Goal: Information Seeking & Learning: Learn about a topic

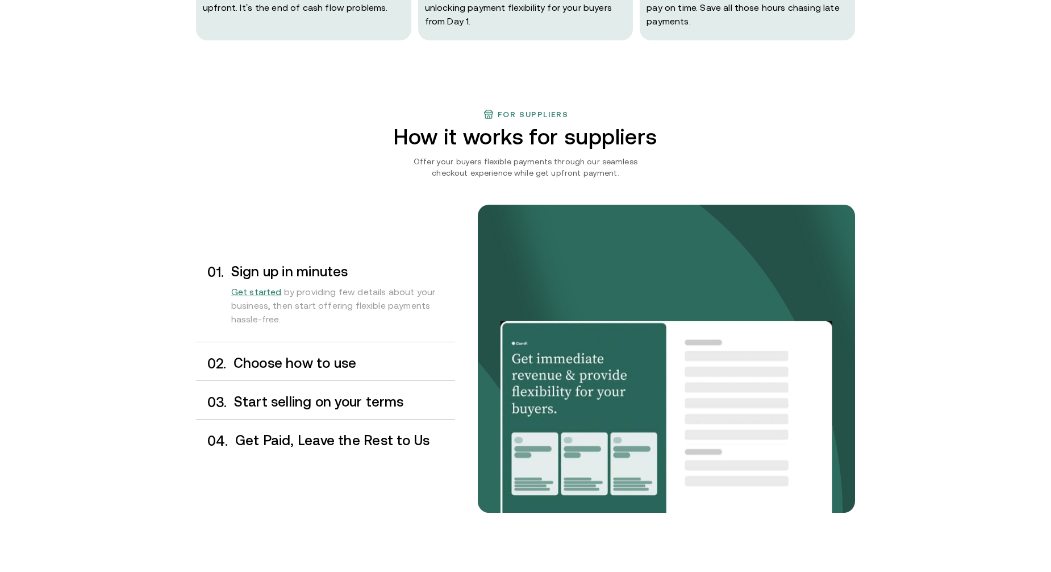
scroll to position [795, 0]
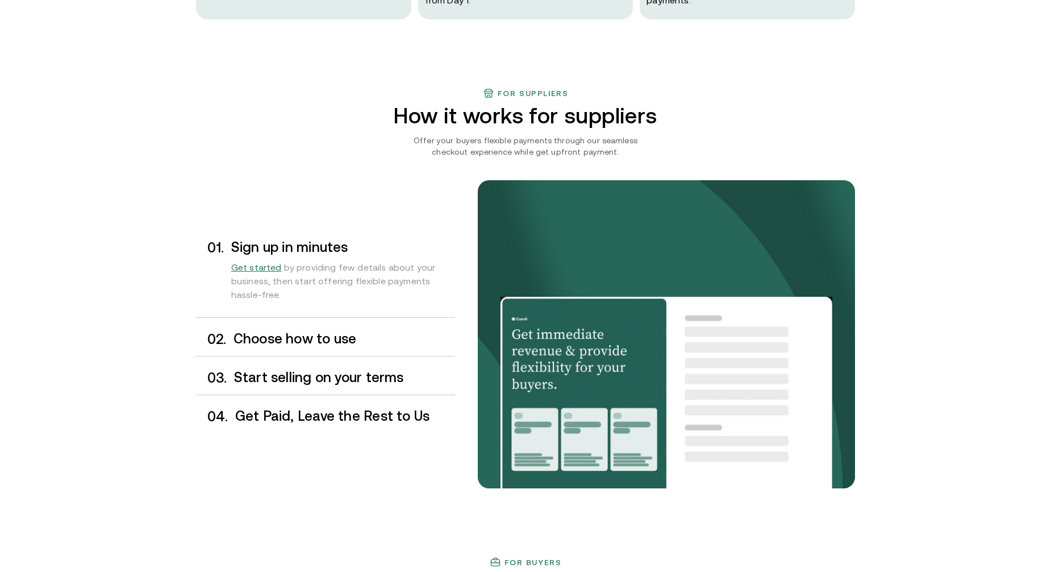
click at [317, 347] on div "0 2 . Choose how to use" at bounding box center [325, 339] width 259 height 34
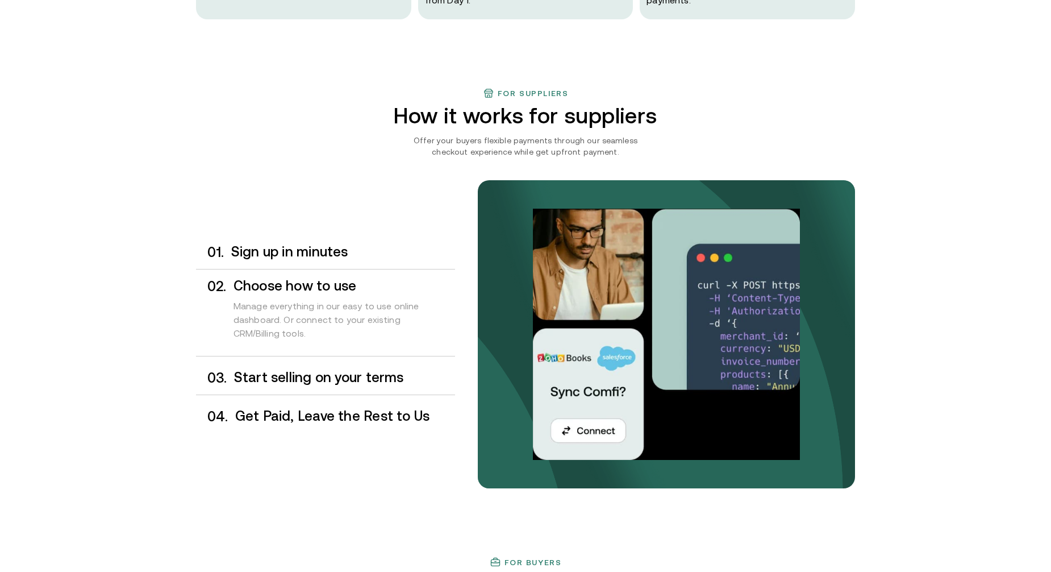
click at [300, 380] on h3 "Start selling on your terms" at bounding box center [344, 377] width 221 height 15
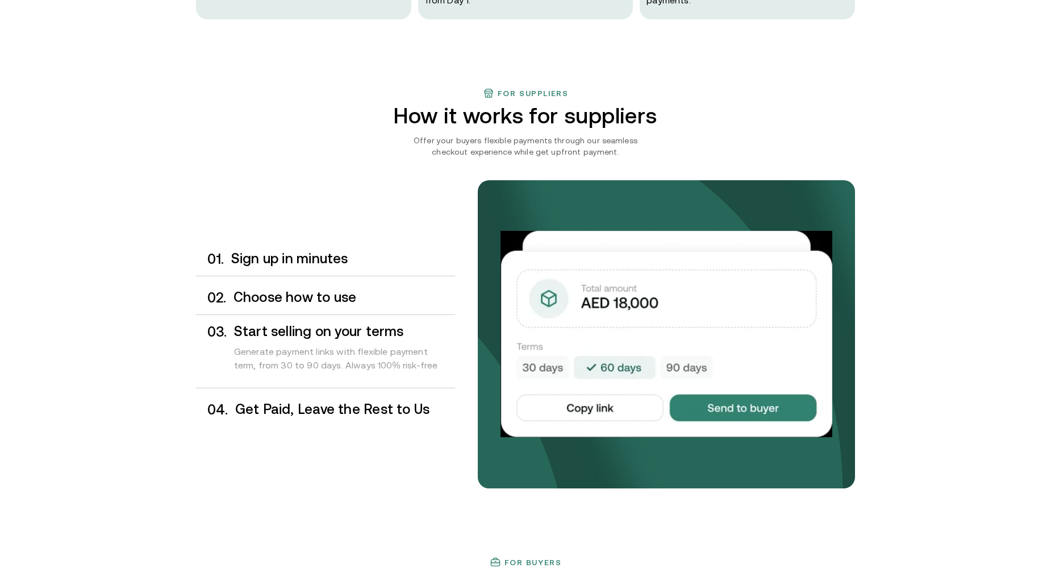
click at [290, 405] on h3 "Get Paid, Leave the Rest to Us" at bounding box center [345, 409] width 220 height 15
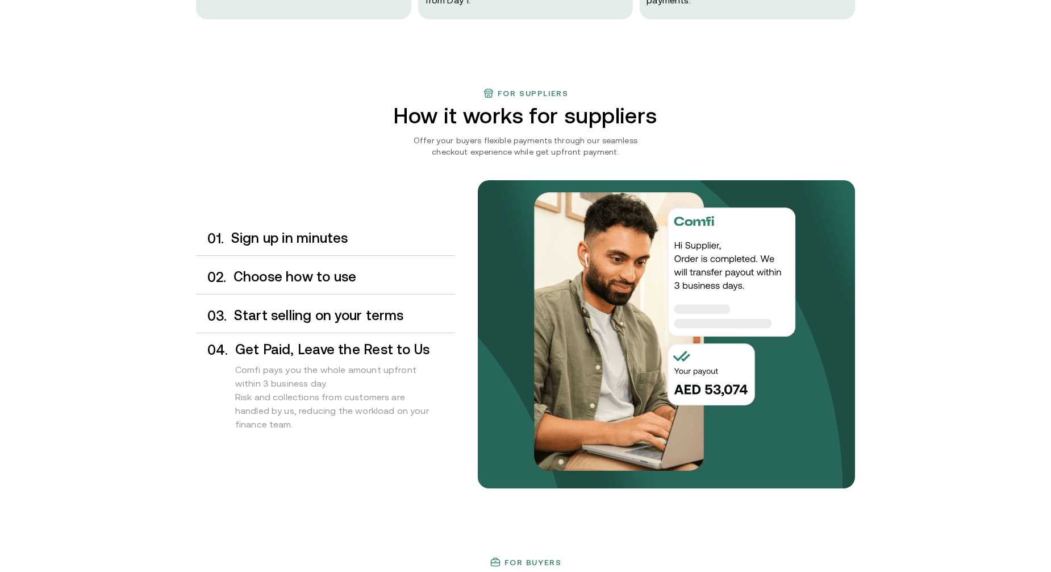
click at [311, 319] on h3 "Start selling on your terms" at bounding box center [344, 315] width 221 height 15
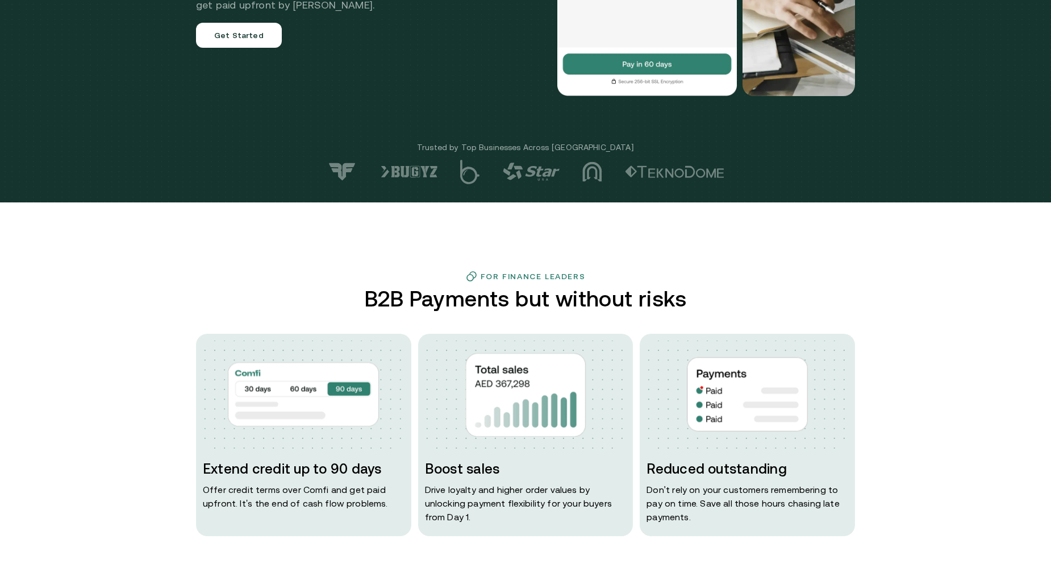
scroll to position [0, 0]
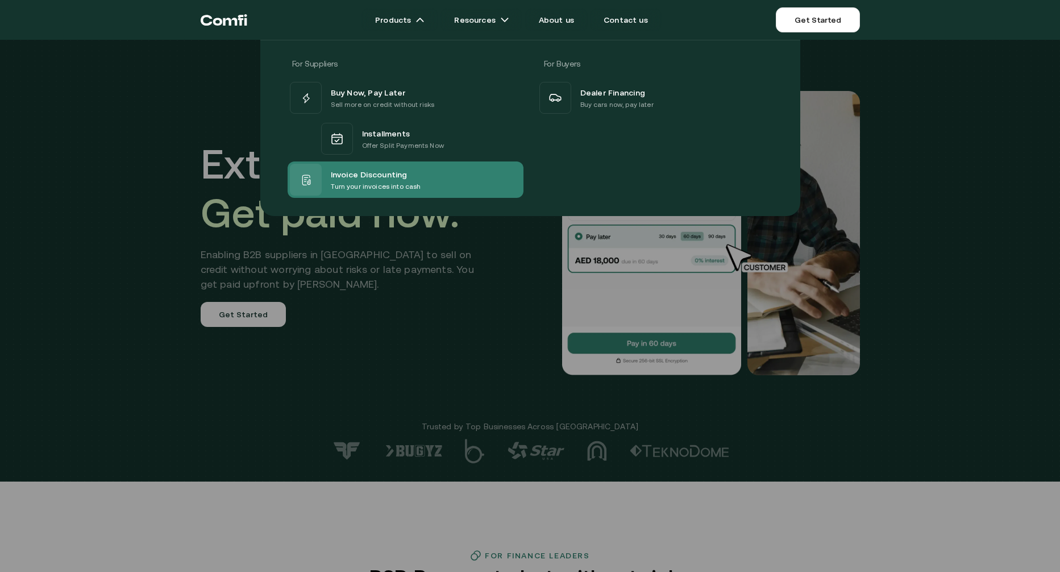
click at [341, 172] on span "Invoice Discounting" at bounding box center [369, 174] width 77 height 14
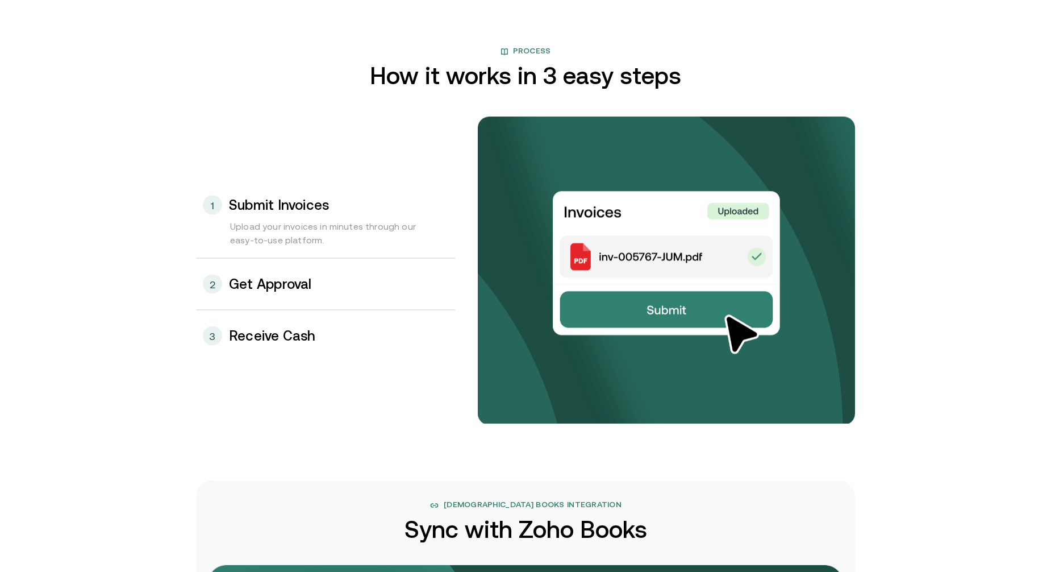
scroll to position [1136, 0]
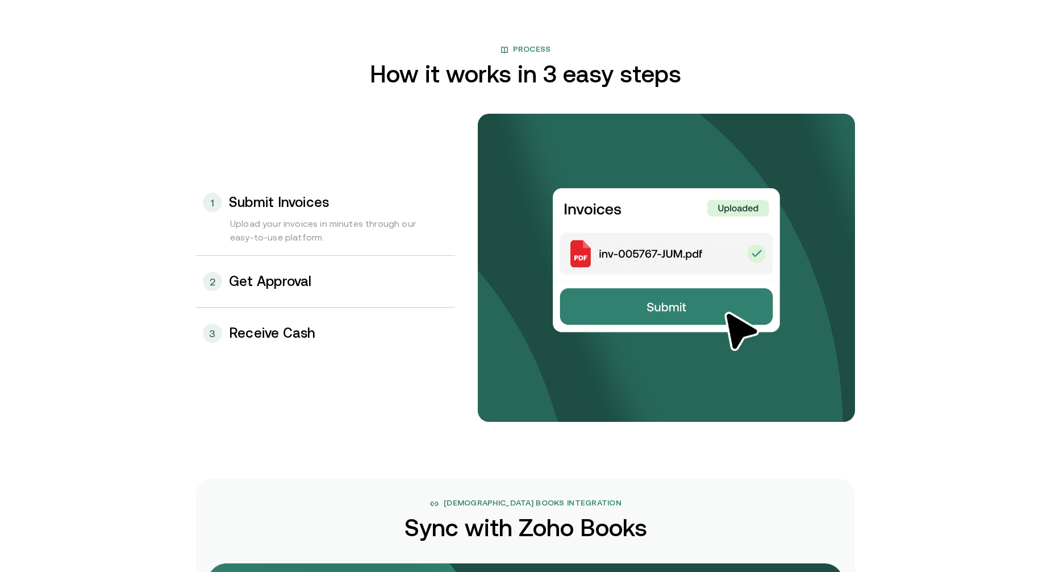
click at [270, 290] on div "2 Get Approval" at bounding box center [325, 281] width 259 height 51
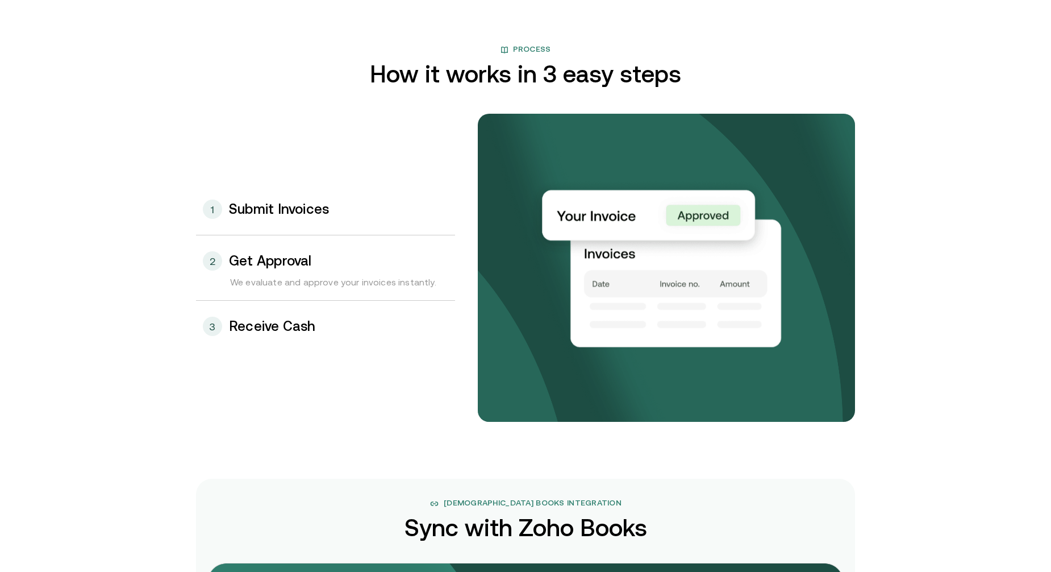
click at [294, 330] on h3 "Receive Cash" at bounding box center [272, 326] width 87 height 15
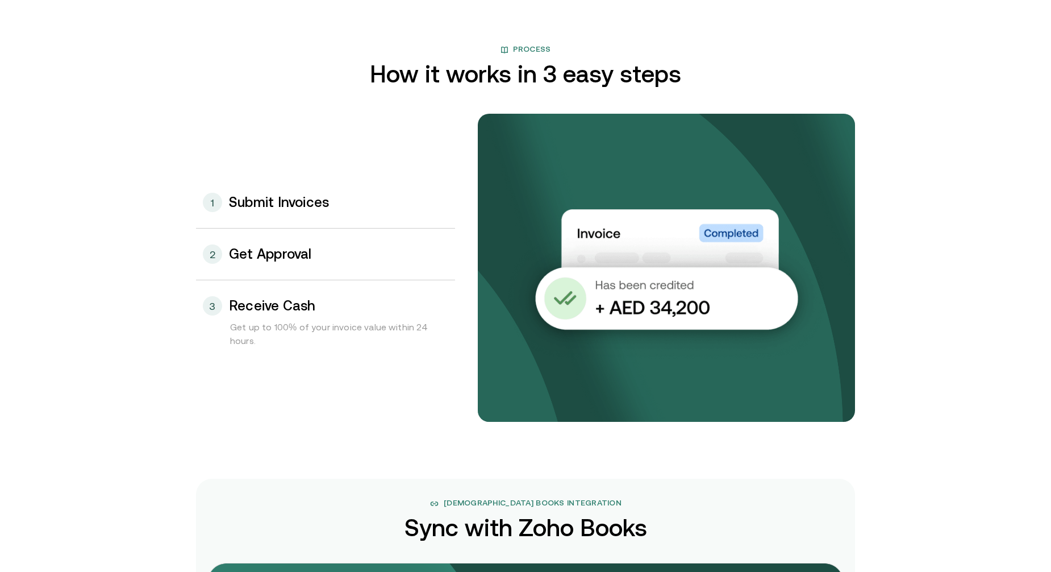
click at [280, 263] on div "2 Get Approval" at bounding box center [325, 253] width 259 height 51
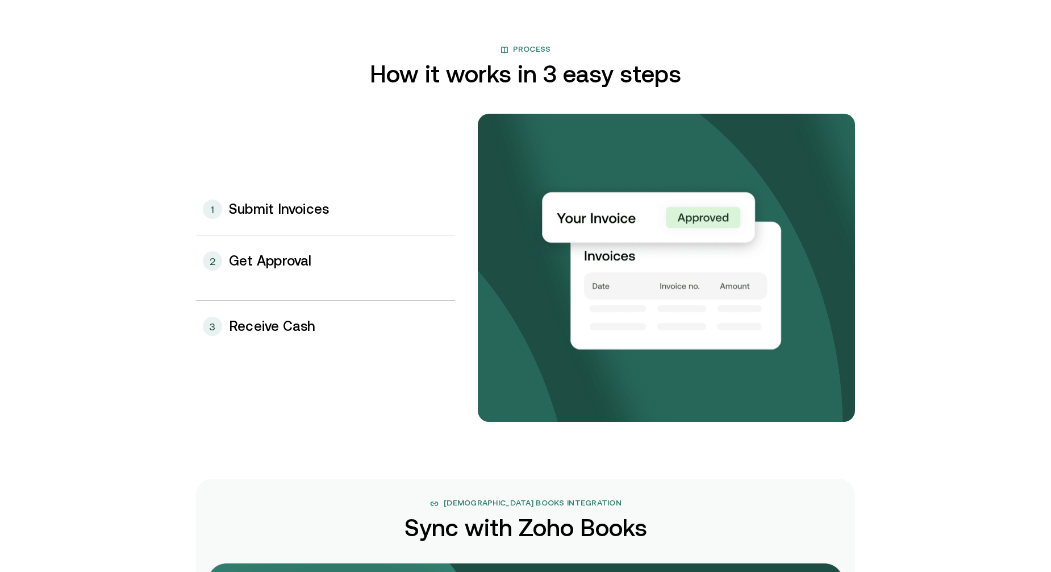
click at [301, 218] on div "1 Submit Invoices" at bounding box center [325, 209] width 259 height 51
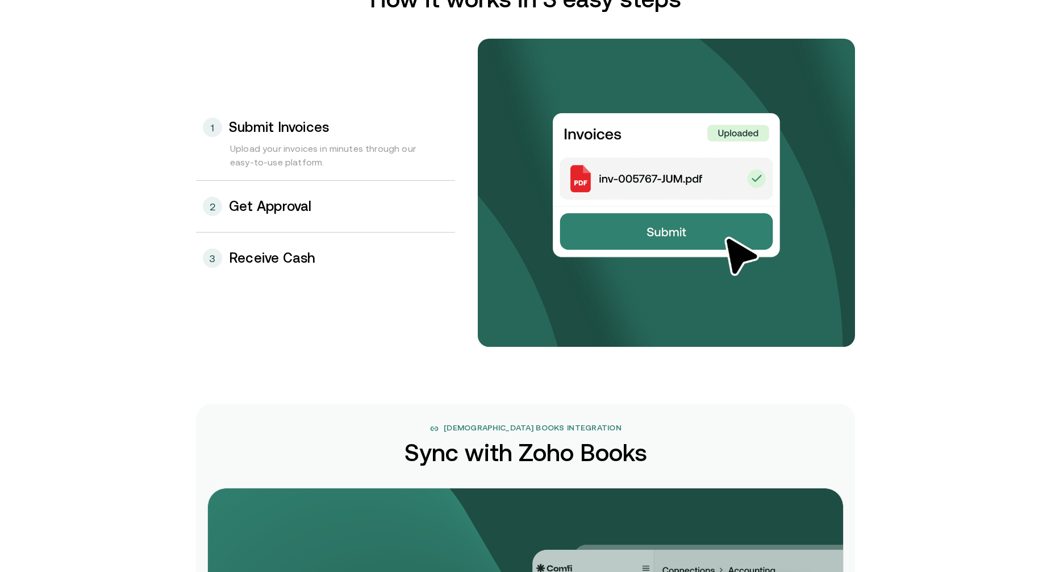
scroll to position [1193, 0]
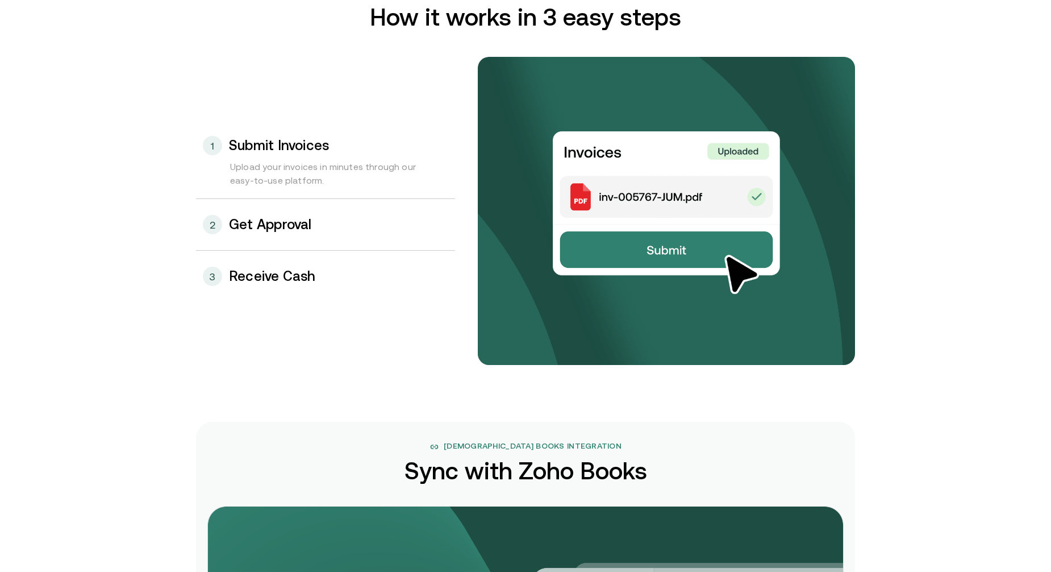
click at [301, 164] on div "Upload your invoices in minutes through our easy-to-use platform." at bounding box center [325, 179] width 259 height 39
click at [256, 141] on h3 "Submit Invoices" at bounding box center [279, 145] width 100 height 15
click at [259, 218] on h3 "Get Approval" at bounding box center [270, 224] width 83 height 15
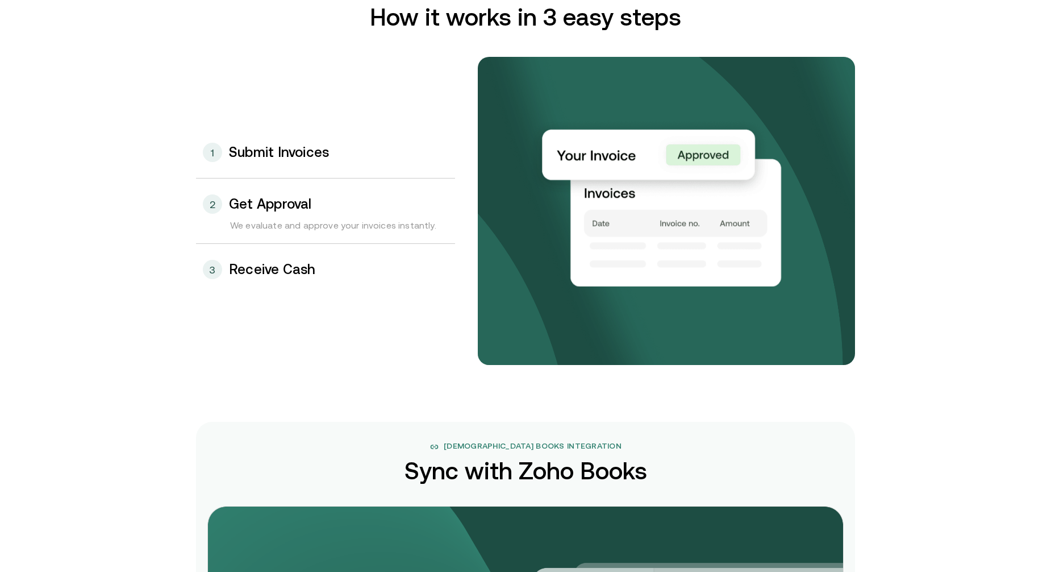
click at [272, 148] on h3 "Submit Invoices" at bounding box center [279, 152] width 100 height 15
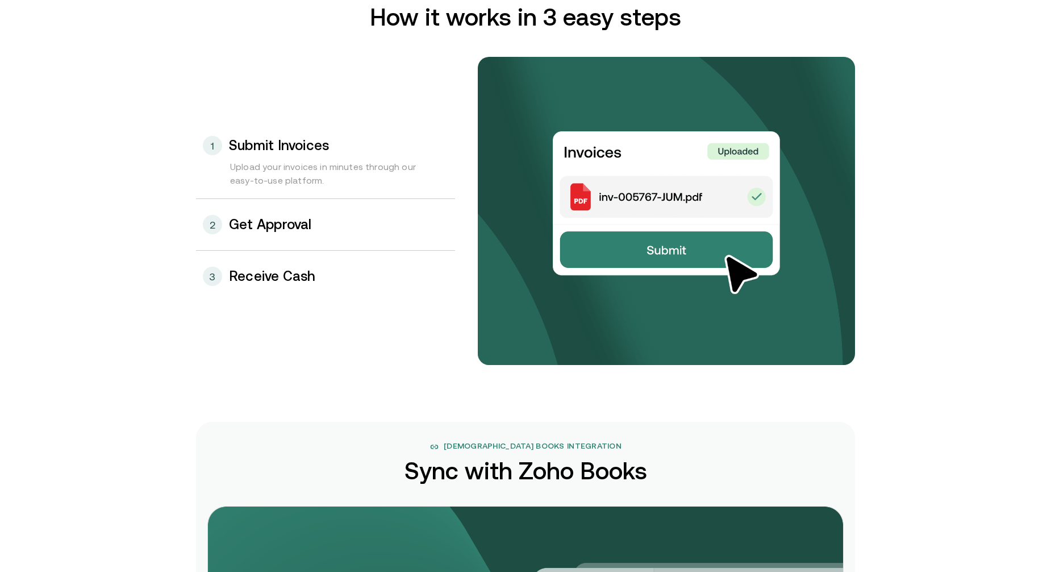
click at [251, 228] on h3 "Get Approval" at bounding box center [270, 224] width 83 height 15
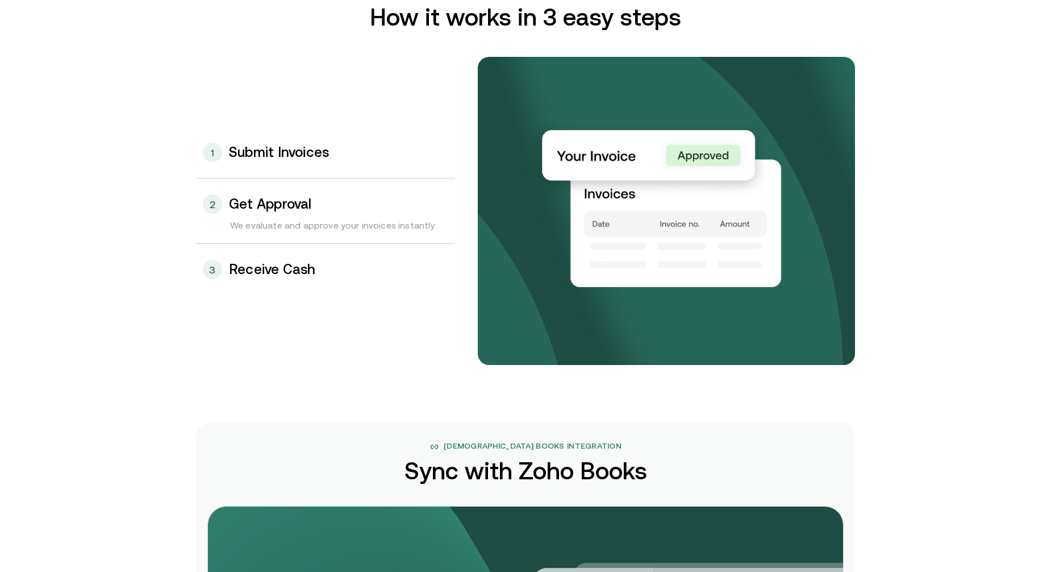
click at [257, 270] on h3 "Receive Cash" at bounding box center [272, 269] width 87 height 15
